Goal: Transaction & Acquisition: Purchase product/service

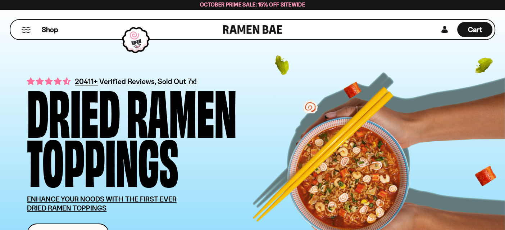
click at [23, 31] on button "Mobile Menu Trigger" at bounding box center [26, 30] width 10 height 6
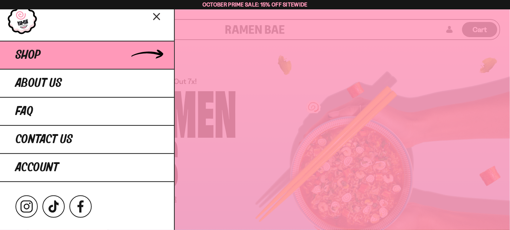
click at [58, 55] on link "Shop" at bounding box center [87, 55] width 174 height 28
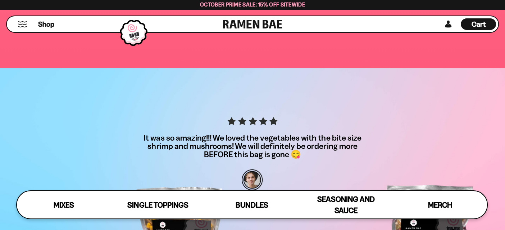
scroll to position [2014, 0]
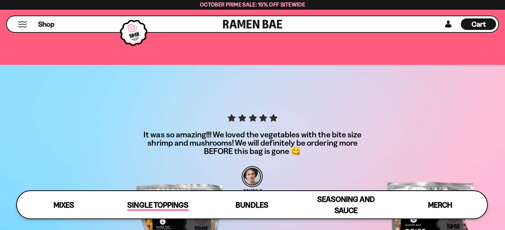
click at [165, 204] on span "Single Toppings" at bounding box center [157, 205] width 61 height 10
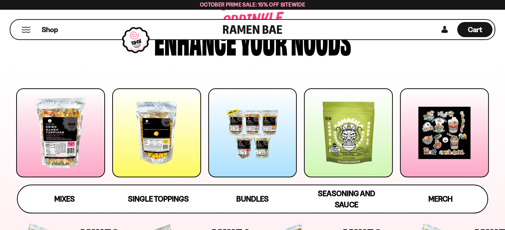
scroll to position [0, 0]
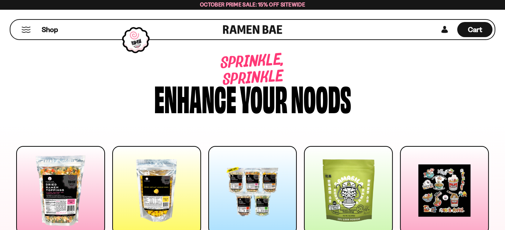
click at [23, 29] on button "Mobile Menu Trigger" at bounding box center [26, 30] width 10 height 6
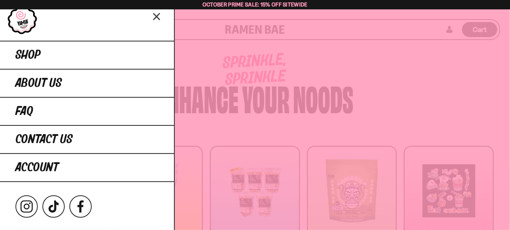
click at [159, 19] on icon "Close menu" at bounding box center [157, 17] width 6 height 6
